Goal: Task Accomplishment & Management: Use online tool/utility

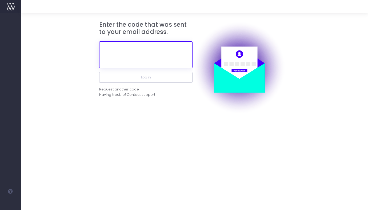
click at [144, 48] on input "text" at bounding box center [145, 54] width 93 height 27
type input "v"
paste input "967326"
type input "967326"
click at [99, 72] on button "Log in" at bounding box center [145, 77] width 93 height 11
